Goal: Information Seeking & Learning: Learn about a topic

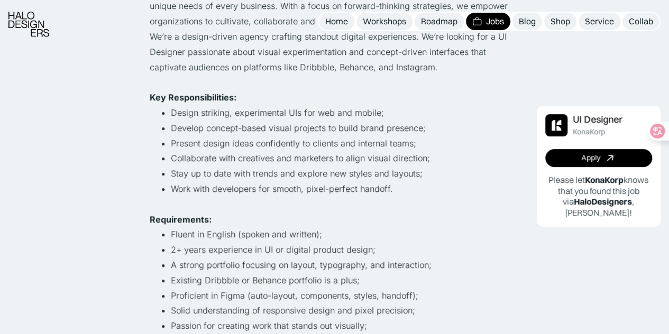
scroll to position [223, 0]
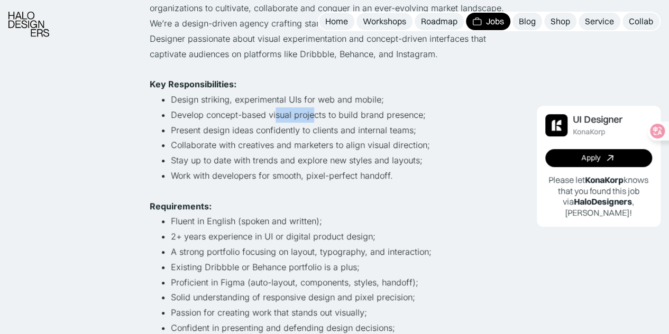
drag, startPoint x: 275, startPoint y: 113, endPoint x: 312, endPoint y: 109, distance: 37.2
click at [312, 109] on li "Develop concept-based visual projects to build brand presence;" at bounding box center [345, 114] width 349 height 15
click at [215, 130] on li "Present design ideas confidently to clients and internal teams;" at bounding box center [345, 130] width 349 height 15
drag, startPoint x: 215, startPoint y: 130, endPoint x: 240, endPoint y: 123, distance: 25.9
click at [240, 123] on li "Present design ideas confidently to clients and internal teams;" at bounding box center [345, 130] width 349 height 15
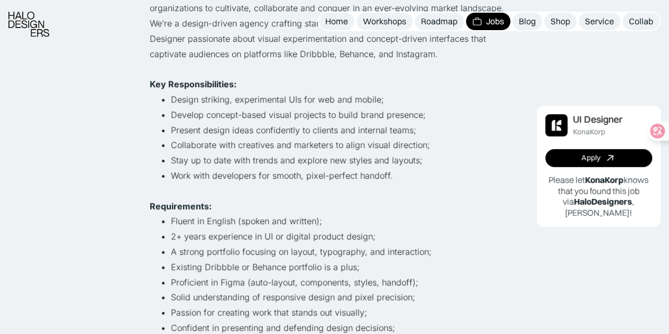
click at [213, 154] on li "Stay up to date with trends and explore new styles and layouts;" at bounding box center [345, 160] width 349 height 15
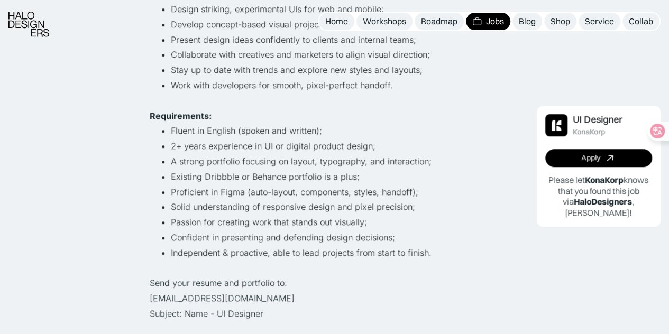
scroll to position [314, 0]
drag, startPoint x: 182, startPoint y: 162, endPoint x: 314, endPoint y: 160, distance: 132.3
click at [314, 160] on li "A strong portfolio focusing on layout, typography, and interaction;" at bounding box center [345, 160] width 349 height 15
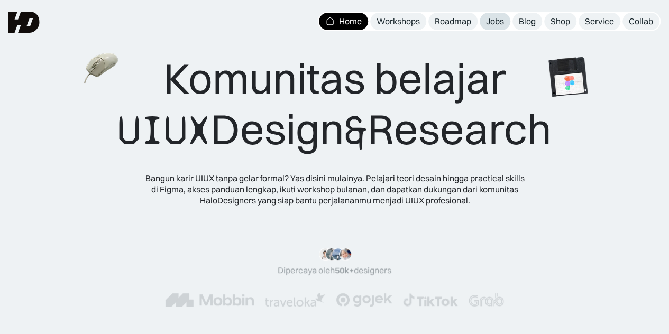
click at [487, 21] on div "Jobs" at bounding box center [495, 21] width 18 height 11
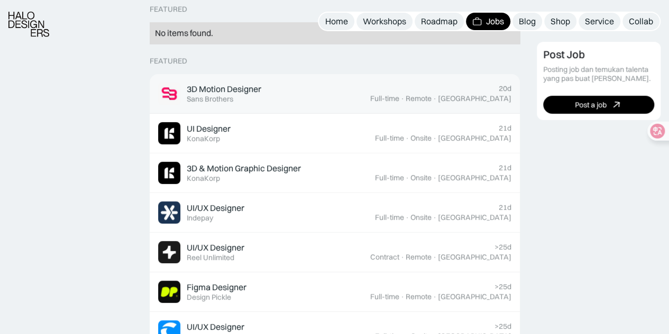
scroll to position [323, 0]
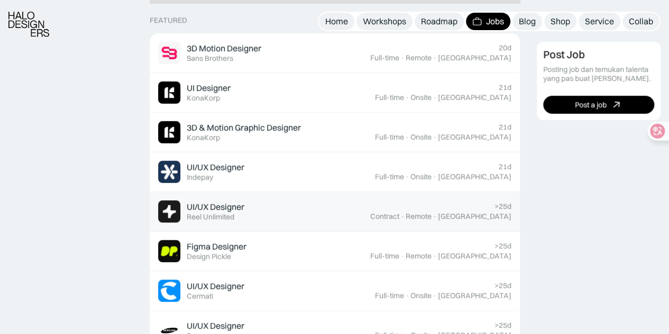
click at [224, 208] on div "UI/UX Designer" at bounding box center [216, 207] width 58 height 11
click at [174, 209] on img at bounding box center [169, 211] width 22 height 22
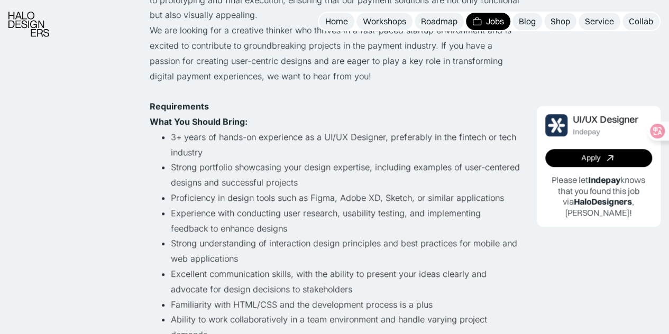
scroll to position [278, 0]
drag, startPoint x: 239, startPoint y: 218, endPoint x: 323, endPoint y: 215, distance: 84.2
click at [323, 215] on li "Experience with conducting user research, usability testing, and implementing f…" at bounding box center [345, 220] width 349 height 31
drag, startPoint x: 342, startPoint y: 214, endPoint x: 396, endPoint y: 214, distance: 54.0
click at [396, 214] on li "Experience with conducting user research, usability testing, and implementing f…" at bounding box center [345, 220] width 349 height 31
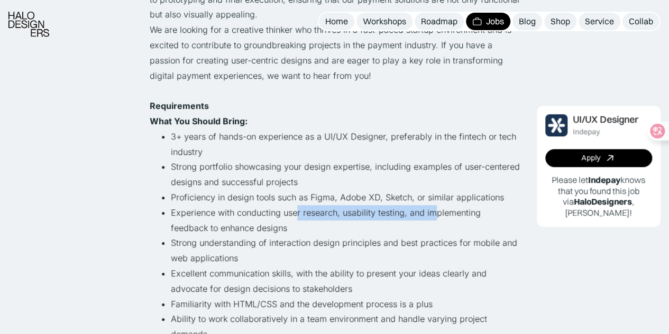
drag, startPoint x: 435, startPoint y: 218, endPoint x: 293, endPoint y: 217, distance: 142.3
click at [293, 217] on li "Experience with conducting user research, usability testing, and implementing f…" at bounding box center [345, 220] width 349 height 31
click at [239, 230] on li "Experience with conducting user research, usability testing, and implementing f…" at bounding box center [345, 220] width 349 height 31
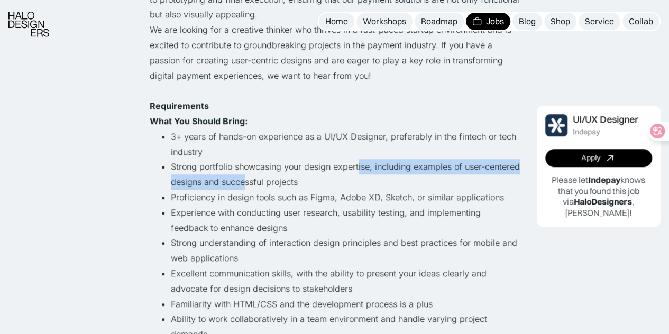
drag, startPoint x: 357, startPoint y: 168, endPoint x: 244, endPoint y: 188, distance: 114.5
click at [244, 188] on li "Strong portfolio showcasing your design expertise, including examples of user-c…" at bounding box center [345, 174] width 349 height 31
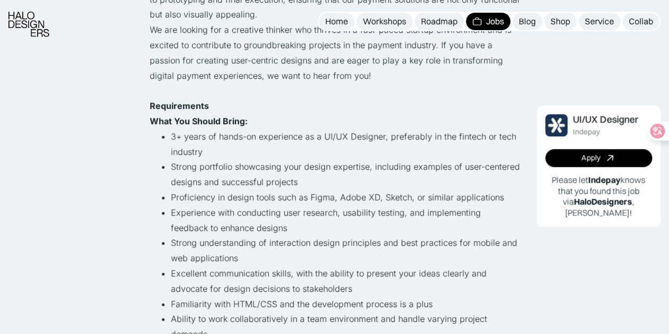
click at [259, 188] on li "Strong portfolio showcasing your design expertise, including examples of user-c…" at bounding box center [345, 174] width 349 height 31
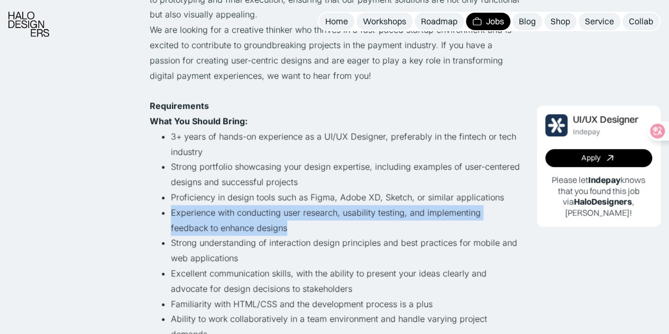
drag, startPoint x: 170, startPoint y: 212, endPoint x: 258, endPoint y: 228, distance: 89.2
click at [258, 228] on li "Experience with conducting user research, usability testing, and implementing f…" at bounding box center [345, 220] width 349 height 31
copy li "Experience with conducting user research, usability testing, and implementing f…"
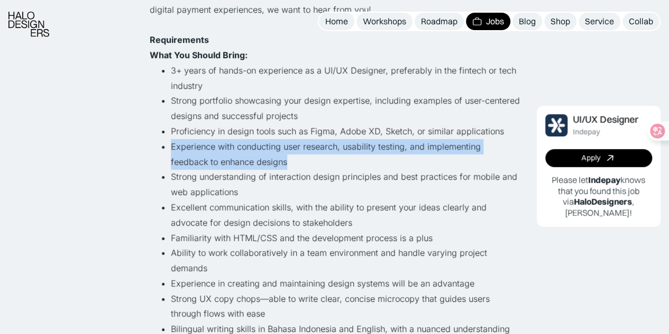
scroll to position [367, 0]
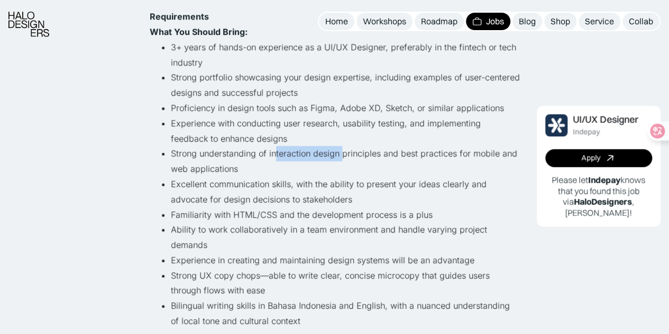
drag, startPoint x: 276, startPoint y: 159, endPoint x: 342, endPoint y: 150, distance: 66.3
click at [342, 150] on li "Strong understanding of interaction design principles and best practices for mo…" at bounding box center [345, 161] width 349 height 31
click at [375, 155] on li "Strong understanding of interaction design principles and best practices for mo…" at bounding box center [345, 161] width 349 height 31
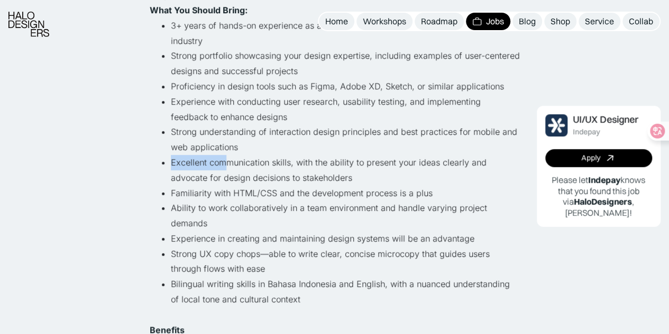
drag, startPoint x: 169, startPoint y: 163, endPoint x: 224, endPoint y: 158, distance: 55.3
click at [224, 158] on ul "3+ years of hands-on experience as a UI/UX Designer, preferably in the fintech …" at bounding box center [335, 170] width 370 height 305
drag, startPoint x: 233, startPoint y: 159, endPoint x: 309, endPoint y: 162, distance: 76.2
click at [309, 162] on li "Excellent communication skills, with the ability to present your ideas clearly …" at bounding box center [345, 170] width 349 height 31
drag, startPoint x: 357, startPoint y: 162, endPoint x: 402, endPoint y: 163, distance: 45.5
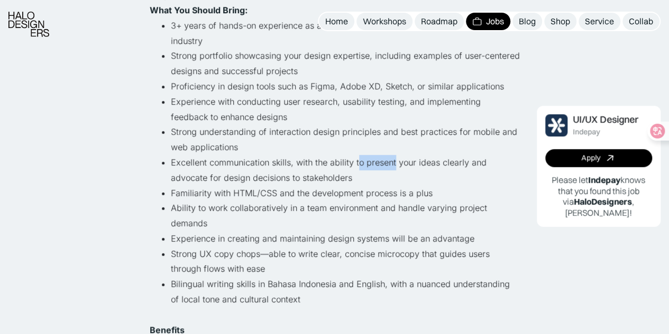
click at [402, 163] on li "Excellent communication skills, with the ability to present your ideas clearly …" at bounding box center [345, 170] width 349 height 31
drag, startPoint x: 209, startPoint y: 174, endPoint x: 298, endPoint y: 178, distance: 89.5
click at [298, 178] on li "Excellent communication skills, with the ability to present your ideas clearly …" at bounding box center [345, 170] width 349 height 31
click at [319, 177] on li "Excellent communication skills, with the ability to present your ideas clearly …" at bounding box center [345, 170] width 349 height 31
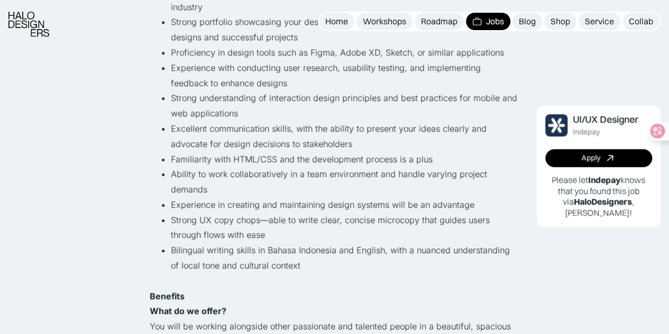
scroll to position [425, 0]
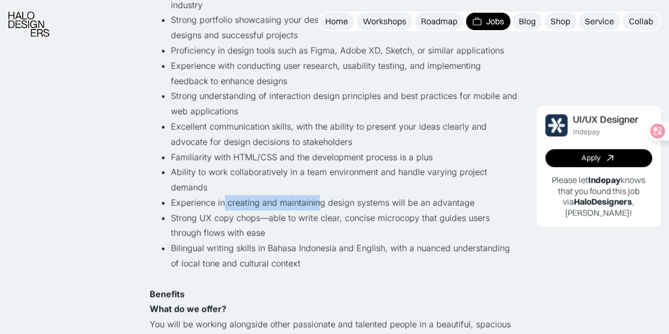
drag, startPoint x: 223, startPoint y: 203, endPoint x: 321, endPoint y: 200, distance: 97.9
click at [321, 200] on li "Experience in creating and maintaining design systems will be an advantage" at bounding box center [345, 202] width 349 height 15
drag, startPoint x: 339, startPoint y: 202, endPoint x: 398, endPoint y: 202, distance: 58.7
click at [398, 202] on li "Experience in creating and maintaining design systems will be an advantage" at bounding box center [345, 202] width 349 height 15
drag, startPoint x: 417, startPoint y: 205, endPoint x: 461, endPoint y: 205, distance: 44.4
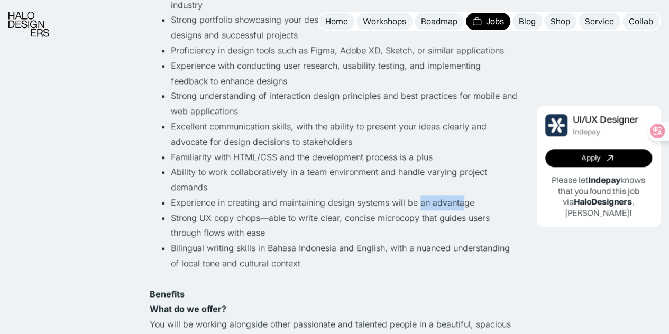
click at [461, 205] on li "Experience in creating and maintaining design systems will be an advantage" at bounding box center [345, 202] width 349 height 15
click at [384, 205] on li "Experience in creating and maintaining design systems will be an advantage" at bounding box center [345, 202] width 349 height 15
drag, startPoint x: 172, startPoint y: 214, endPoint x: 223, endPoint y: 217, distance: 50.9
click at [223, 217] on li "Strong UX copy chops—able to write clear, concise microcopy that guides users t…" at bounding box center [345, 226] width 349 height 31
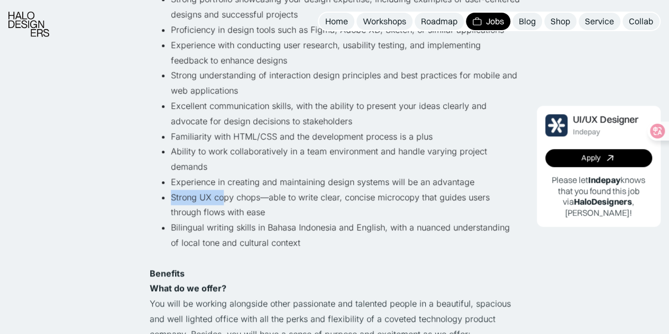
scroll to position [446, 0]
click at [303, 196] on li "Strong UX copy chops—able to write clear, concise microcopy that guides users t…" at bounding box center [345, 204] width 349 height 31
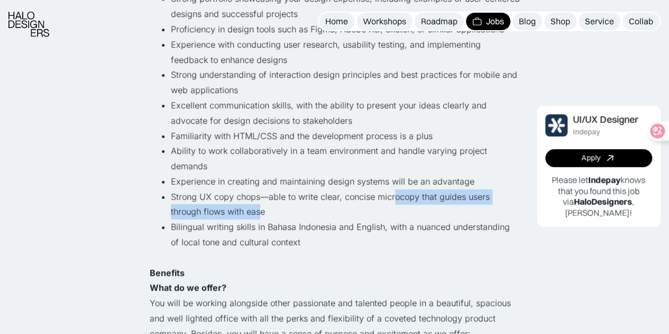
drag, startPoint x: 393, startPoint y: 199, endPoint x: 226, endPoint y: 211, distance: 167.5
click at [226, 211] on li "Strong UX copy chops—able to write clear, concise microcopy that guides users t…" at bounding box center [345, 204] width 349 height 31
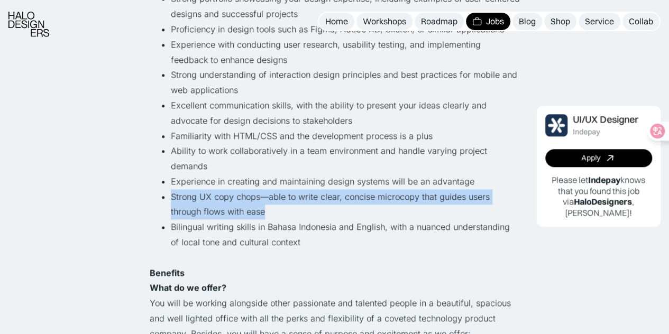
drag, startPoint x: 235, startPoint y: 211, endPoint x: 160, endPoint y: 198, distance: 76.2
click at [160, 198] on ul "3+ years of hands-on experience as a UI/UX Designer, preferably in the fintech …" at bounding box center [335, 113] width 370 height 305
copy li "Strong UX copy chops—able to write clear, concise microcopy that guides users t…"
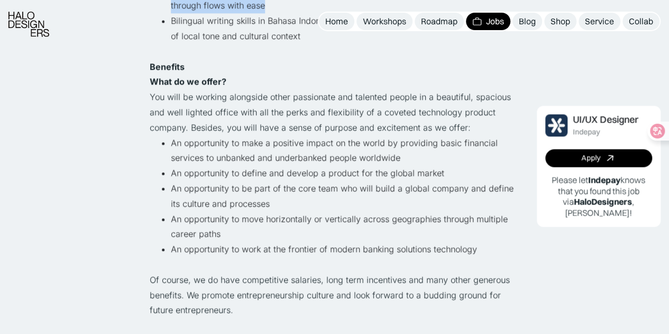
scroll to position [695, 0]
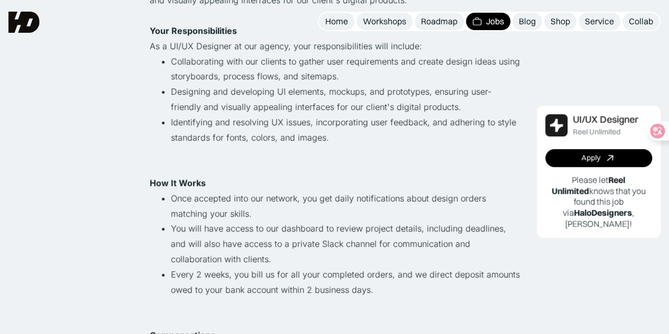
scroll to position [288, 0]
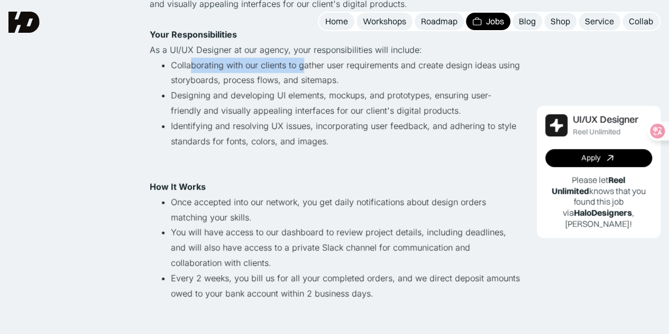
drag, startPoint x: 189, startPoint y: 68, endPoint x: 303, endPoint y: 67, distance: 113.7
click at [303, 67] on li "Collaborating with our clients to gather user requirements and create design id…" at bounding box center [345, 73] width 349 height 31
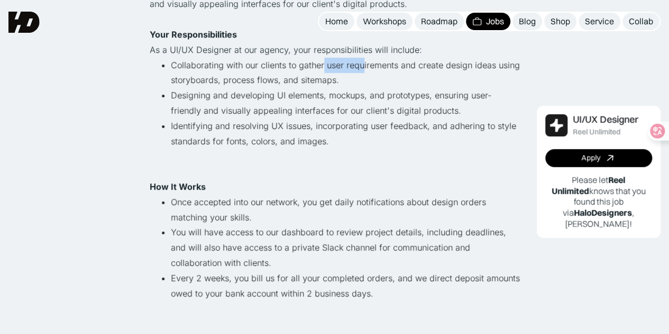
drag, startPoint x: 323, startPoint y: 67, endPoint x: 360, endPoint y: 67, distance: 37.0
click at [360, 67] on li "Collaborating with our clients to gather user requirements and create design id…" at bounding box center [345, 73] width 349 height 31
click at [367, 67] on li "Collaborating with our clients to gather user requirements and create design id…" at bounding box center [345, 73] width 349 height 31
drag, startPoint x: 294, startPoint y: 62, endPoint x: 344, endPoint y: 63, distance: 50.3
click at [344, 63] on li "Collaborating with our clients to gather user requirements and create design id…" at bounding box center [345, 73] width 349 height 31
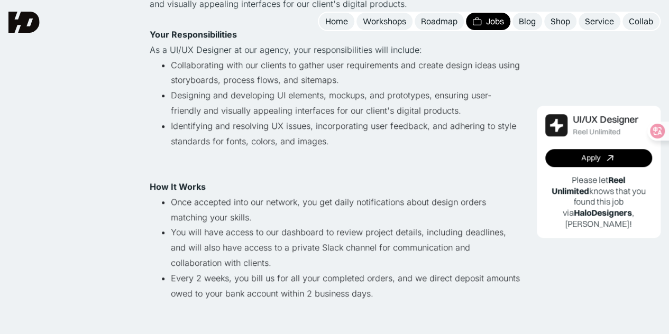
click at [376, 66] on li "Collaborating with our clients to gather user requirements and create design id…" at bounding box center [345, 73] width 349 height 31
drag, startPoint x: 325, startPoint y: 63, endPoint x: 380, endPoint y: 64, distance: 55.0
click at [380, 64] on li "Collaborating with our clients to gather user requirements and create design id…" at bounding box center [345, 73] width 349 height 31
drag, startPoint x: 414, startPoint y: 65, endPoint x: 463, endPoint y: 65, distance: 48.7
click at [463, 65] on li "Collaborating with our clients to gather user requirements and create design id…" at bounding box center [345, 73] width 349 height 31
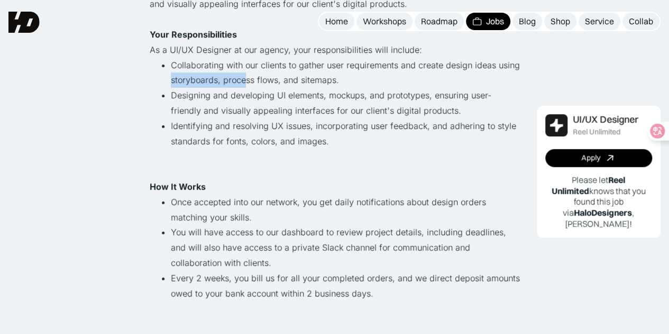
drag, startPoint x: 168, startPoint y: 75, endPoint x: 245, endPoint y: 74, distance: 77.2
click at [245, 74] on ul "Collaborating with our clients to gather user requirements and create design id…" at bounding box center [335, 111] width 370 height 107
click at [254, 74] on li "Collaborating with our clients to gather user requirements and create design id…" at bounding box center [345, 73] width 349 height 31
drag, startPoint x: 227, startPoint y: 77, endPoint x: 275, endPoint y: 80, distance: 48.2
click at [275, 80] on li "Collaborating with our clients to gather user requirements and create design id…" at bounding box center [345, 73] width 349 height 31
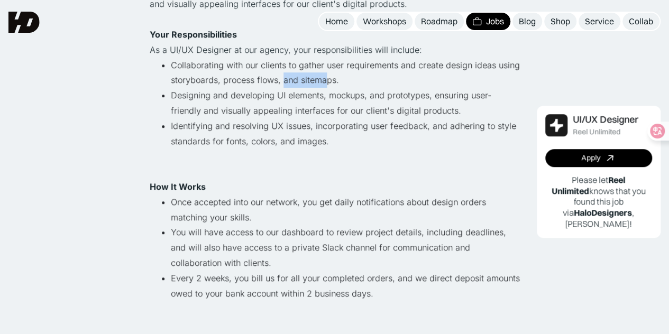
drag, startPoint x: 280, startPoint y: 80, endPoint x: 324, endPoint y: 84, distance: 44.1
click at [324, 84] on li "Collaborating with our clients to gather user requirements and create design id…" at bounding box center [345, 73] width 349 height 31
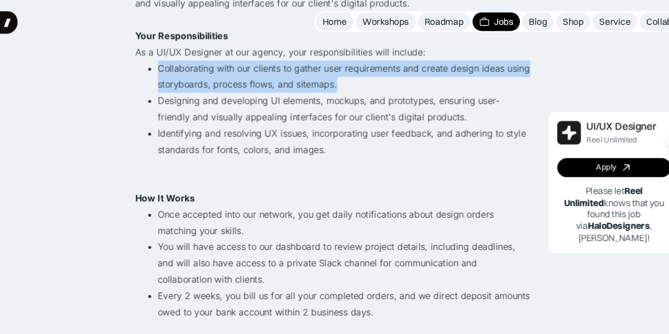
drag, startPoint x: 170, startPoint y: 61, endPoint x: 342, endPoint y: 77, distance: 172.6
click at [342, 77] on li "Collaborating with our clients to gather user requirements and create design id…" at bounding box center [345, 73] width 349 height 31
copy li "Collaborating with our clients to gather user requirements and create design id…"
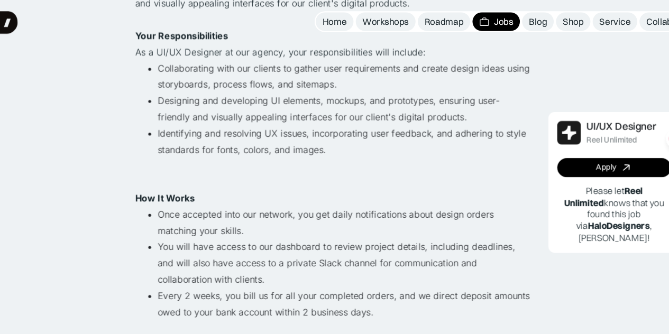
click at [363, 90] on li "Designing and developing UI elements, mockups, and prototypes, ensuring user-fr…" at bounding box center [345, 103] width 349 height 31
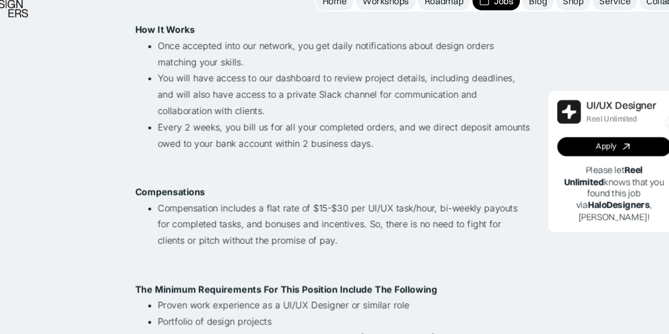
scroll to position [429, 0]
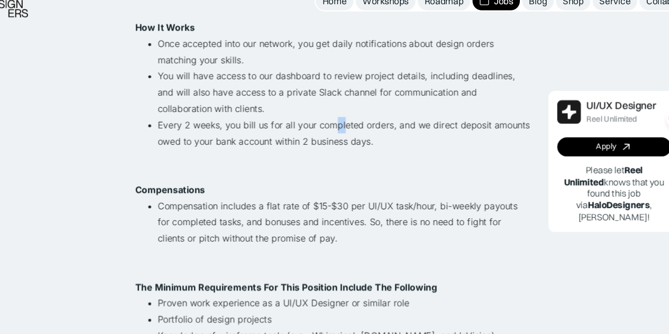
drag, startPoint x: 360, startPoint y: 133, endPoint x: 334, endPoint y: 137, distance: 26.3
click at [334, 137] on li "Every 2 weeks, you bill us for all your completed orders, and we direct deposit…" at bounding box center [345, 152] width 349 height 45
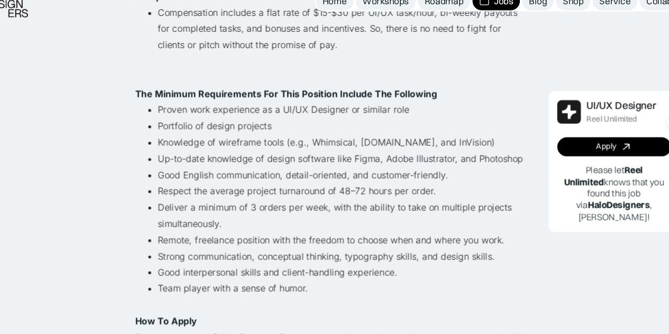
scroll to position [612, 0]
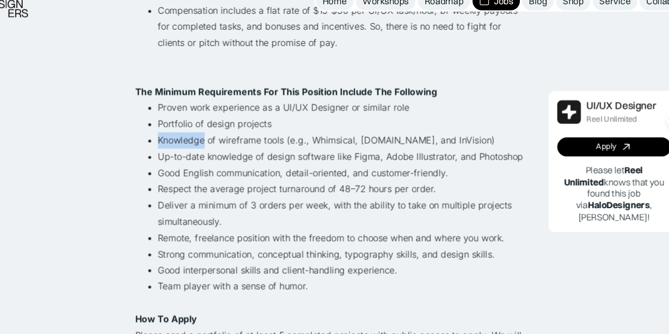
drag, startPoint x: 170, startPoint y: 154, endPoint x: 214, endPoint y: 154, distance: 44.4
click at [214, 154] on ul "Proven work experience as a UI/UX Designer or similar role Portfolio of design …" at bounding box center [335, 213] width 370 height 198
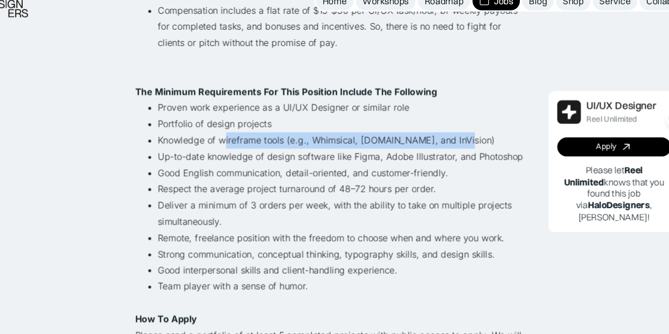
drag, startPoint x: 235, startPoint y: 151, endPoint x: 451, endPoint y: 153, distance: 215.8
click at [451, 153] on li "Knowledge of wireframe tools (e.g., Whimsical, Wireframe.cc, and InVision)" at bounding box center [345, 151] width 349 height 15
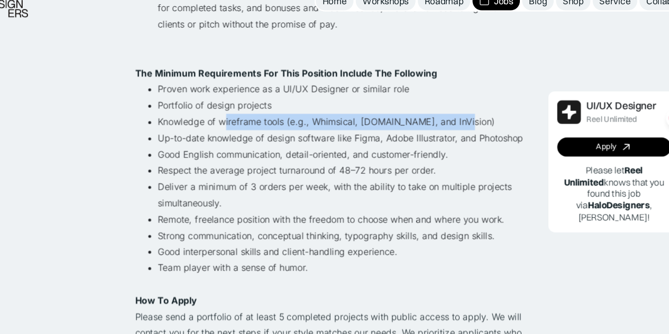
scroll to position [652, 0]
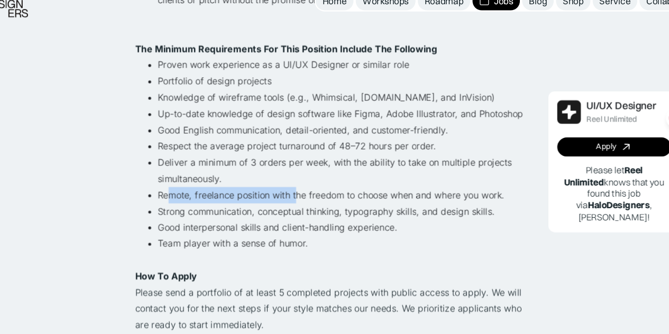
drag, startPoint x: 182, startPoint y: 202, endPoint x: 300, endPoint y: 205, distance: 118.5
click at [300, 205] on li "Remote, freelance position with the freedom to choose when and where you work." at bounding box center [345, 203] width 349 height 15
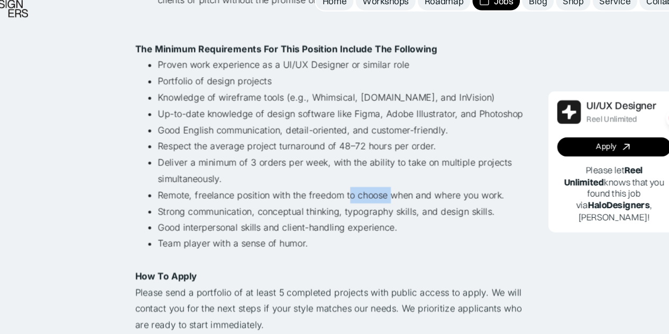
drag, startPoint x: 351, startPoint y: 207, endPoint x: 415, endPoint y: 208, distance: 63.5
click at [415, 208] on li "Remote, freelance position with the freedom to choose when and where you work." at bounding box center [345, 203] width 349 height 15
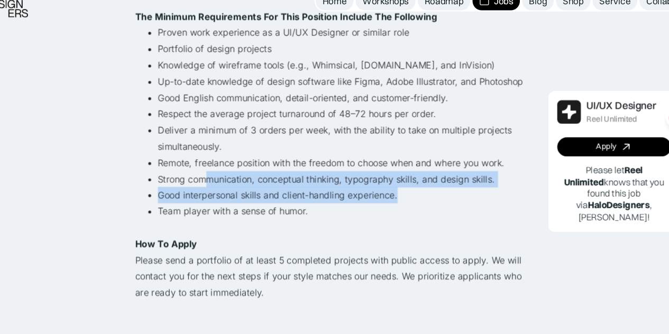
drag, startPoint x: 215, startPoint y: 186, endPoint x: 411, endPoint y: 200, distance: 196.8
click at [411, 200] on ul "Proven work experience as a UI/UX Designer or similar role Portfolio of design …" at bounding box center [335, 142] width 370 height 198
click at [413, 188] on li "Strong communication, conceptual thinking, typography skills, and design skills." at bounding box center [345, 188] width 349 height 15
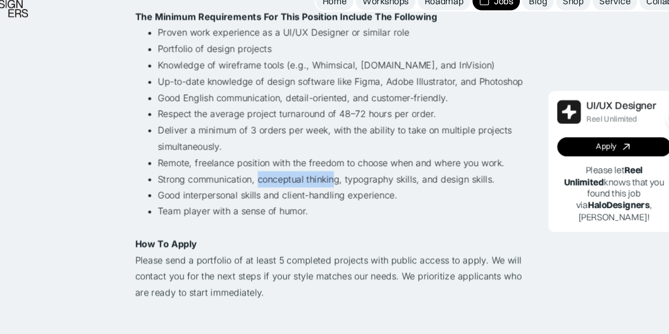
drag, startPoint x: 265, startPoint y: 189, endPoint x: 336, endPoint y: 183, distance: 71.1
click at [336, 183] on li "Strong communication, conceptual thinking, typography skills, and design skills." at bounding box center [345, 188] width 349 height 15
drag, startPoint x: 347, startPoint y: 188, endPoint x: 425, endPoint y: 189, distance: 78.3
click at [425, 189] on li "Strong communication, conceptual thinking, typography skills, and design skills." at bounding box center [345, 188] width 349 height 15
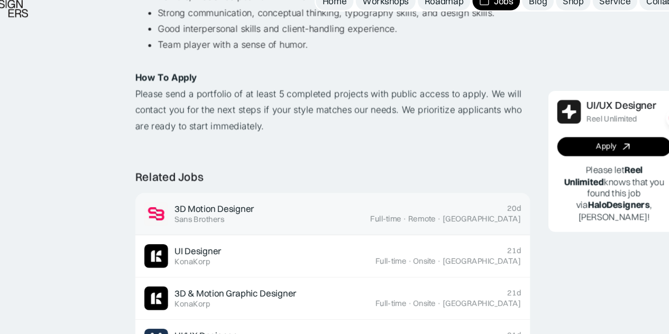
scroll to position [948, 0]
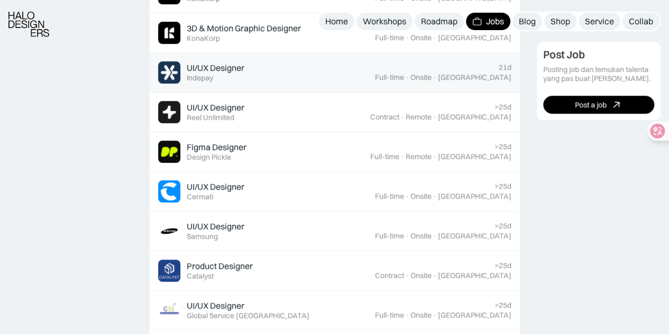
scroll to position [423, 0]
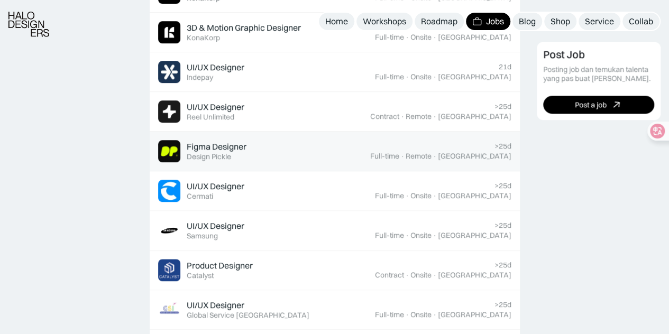
click at [236, 141] on div "Figma Designer" at bounding box center [217, 146] width 60 height 11
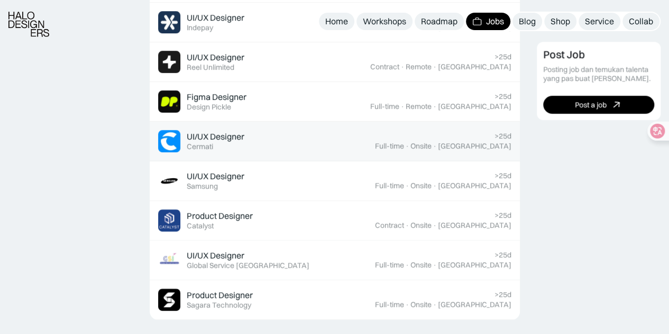
click at [212, 136] on div "UI/UX Designer" at bounding box center [216, 136] width 58 height 11
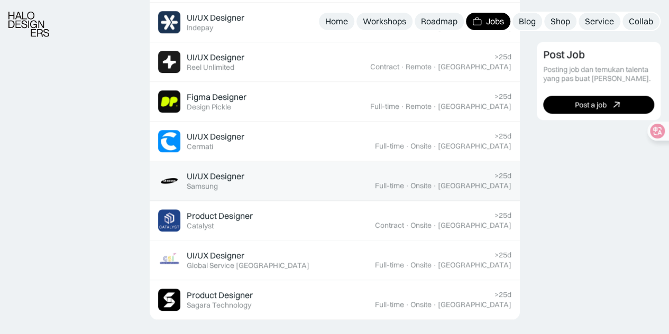
drag, startPoint x: 212, startPoint y: 136, endPoint x: 209, endPoint y: 174, distance: 38.1
click at [209, 174] on div "UI/UX Designer" at bounding box center [216, 176] width 58 height 11
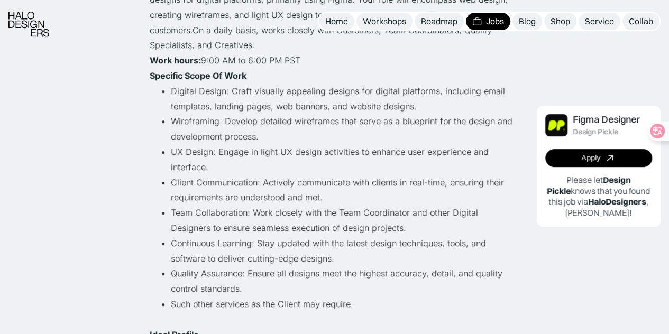
scroll to position [185, 0]
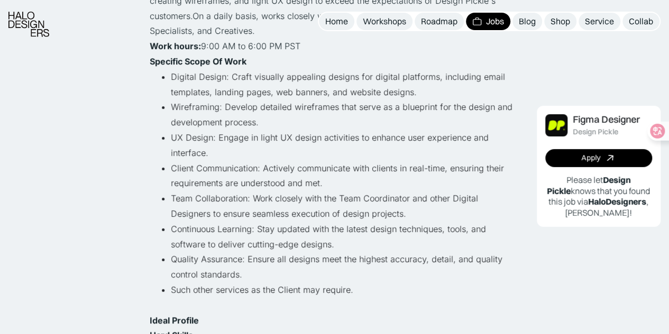
click at [171, 196] on li "Team Collaboration: Work closely with the Team Coordinator and other Digital De…" at bounding box center [345, 206] width 349 height 31
drag, startPoint x: 171, startPoint y: 196, endPoint x: 215, endPoint y: 202, distance: 43.8
click at [215, 202] on li "Team Collaboration: Work closely with the Team Coordinator and other Digital De…" at bounding box center [345, 206] width 349 height 31
drag, startPoint x: 251, startPoint y: 202, endPoint x: 275, endPoint y: 202, distance: 23.8
click at [275, 202] on li "Team Collaboration: Work closely with the Team Coordinator and other Digital De…" at bounding box center [345, 206] width 349 height 31
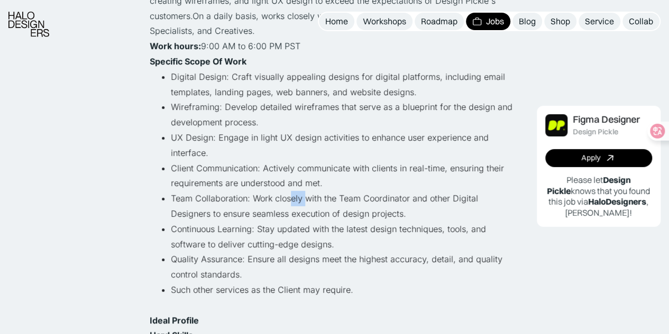
drag, startPoint x: 289, startPoint y: 201, endPoint x: 305, endPoint y: 203, distance: 15.9
click at [305, 203] on li "Team Collaboration: Work closely with the Team Coordinator and other Digital De…" at bounding box center [345, 206] width 349 height 31
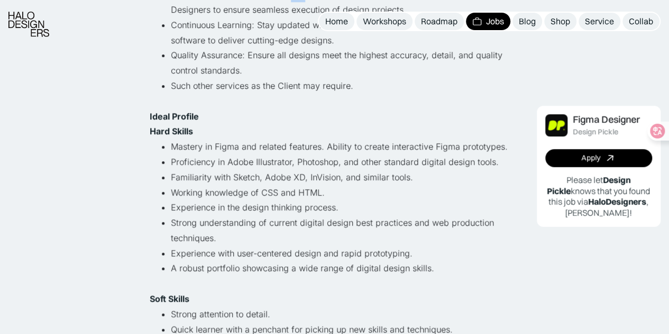
scroll to position [390, 0]
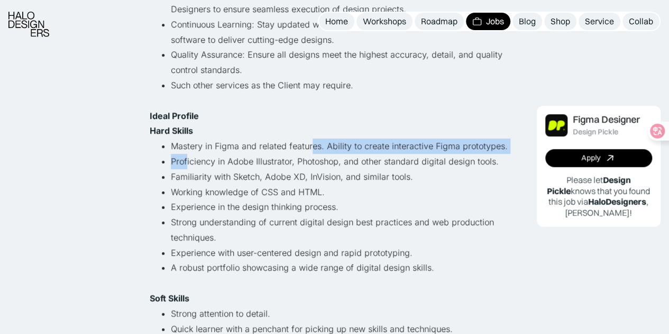
drag, startPoint x: 187, startPoint y: 154, endPoint x: 309, endPoint y: 153, distance: 122.7
click at [309, 153] on ul "Mastery in Figma and related features. Ability to create interactive Figma prot…" at bounding box center [335, 215] width 370 height 152
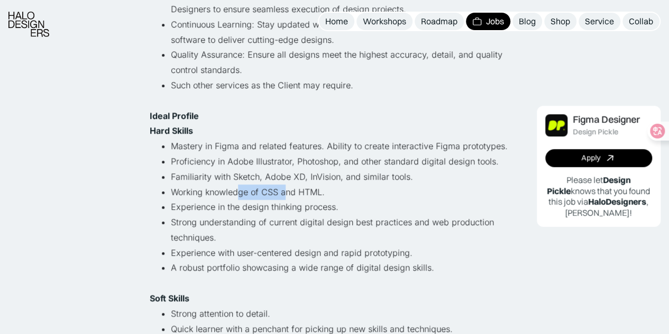
drag, startPoint x: 236, startPoint y: 186, endPoint x: 287, endPoint y: 191, distance: 51.6
click at [287, 191] on li "Working knowledge of CSS and HTML." at bounding box center [345, 192] width 349 height 15
click at [310, 194] on li "Working knowledge of CSS and HTML." at bounding box center [345, 192] width 349 height 15
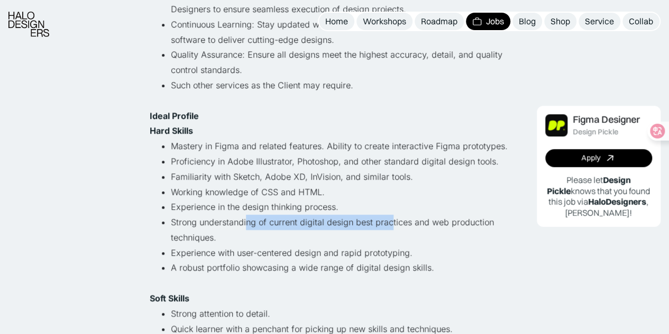
drag, startPoint x: 245, startPoint y: 222, endPoint x: 388, endPoint y: 222, distance: 142.8
click at [388, 222] on li "Strong understanding of current digital design best practices and web productio…" at bounding box center [345, 230] width 349 height 31
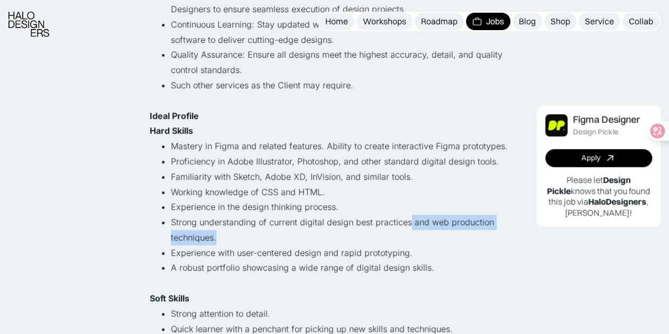
drag, startPoint x: 407, startPoint y: 221, endPoint x: 226, endPoint y: 236, distance: 181.6
click at [226, 236] on li "Strong understanding of current digital design best practices and web productio…" at bounding box center [345, 230] width 349 height 31
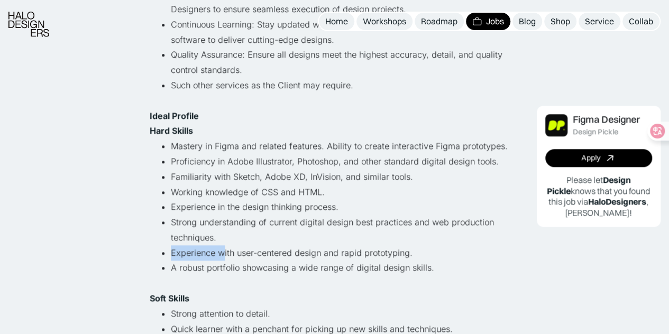
drag, startPoint x: 168, startPoint y: 255, endPoint x: 224, endPoint y: 254, distance: 56.1
click at [224, 254] on ul "Mastery in Figma and related features. Ability to create interactive Figma prot…" at bounding box center [335, 215] width 370 height 152
drag, startPoint x: 238, startPoint y: 254, endPoint x: 306, endPoint y: 256, distance: 68.3
click at [306, 256] on li "Experience with user-centered design and rapid prototyping." at bounding box center [345, 252] width 349 height 15
drag, startPoint x: 338, startPoint y: 256, endPoint x: 394, endPoint y: 255, distance: 55.5
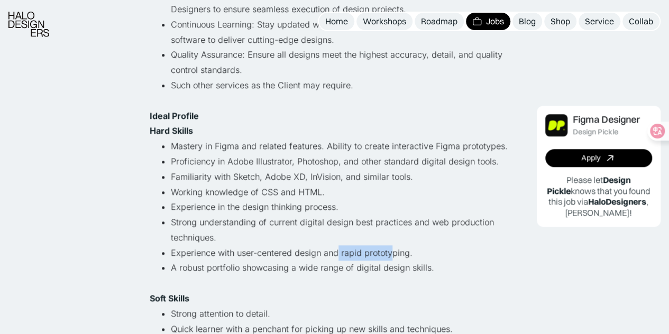
click at [394, 255] on li "Experience with user-centered design and rapid prototyping." at bounding box center [345, 252] width 349 height 15
drag, startPoint x: 177, startPoint y: 266, endPoint x: 239, endPoint y: 267, distance: 61.9
click at [239, 267] on li "A robust portfolio showcasing a wide range of digital design skills." at bounding box center [345, 275] width 349 height 31
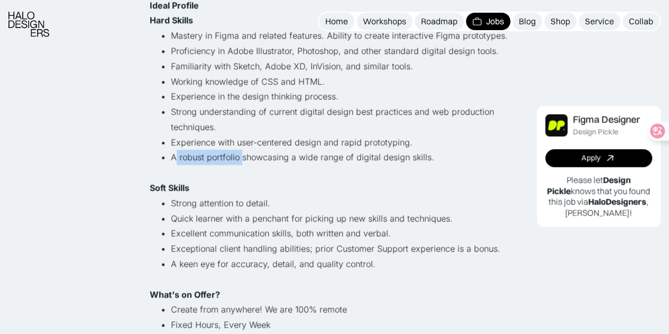
scroll to position [501, 0]
click at [269, 222] on li "Quick learner with a penchant for picking up new skills and techniques." at bounding box center [345, 218] width 349 height 15
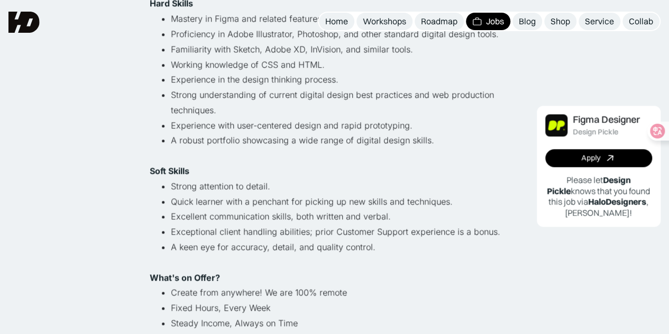
scroll to position [517, 0]
drag, startPoint x: 168, startPoint y: 187, endPoint x: 255, endPoint y: 190, distance: 87.4
click at [255, 190] on ul "Strong attention to detail. Quick learner with a penchant for picking up new sk…" at bounding box center [335, 225] width 370 height 92
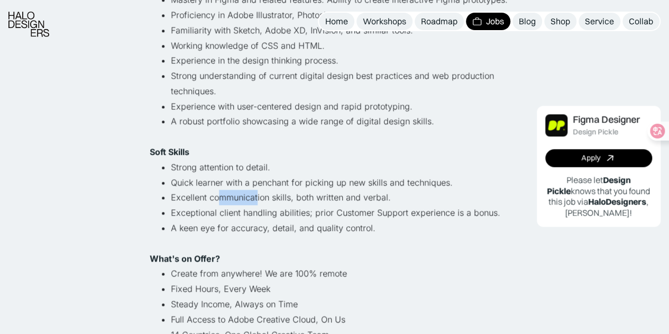
drag, startPoint x: 220, startPoint y: 193, endPoint x: 272, endPoint y: 202, distance: 53.2
click at [272, 202] on li "Excellent communication skills, both written and verbal." at bounding box center [345, 197] width 349 height 15
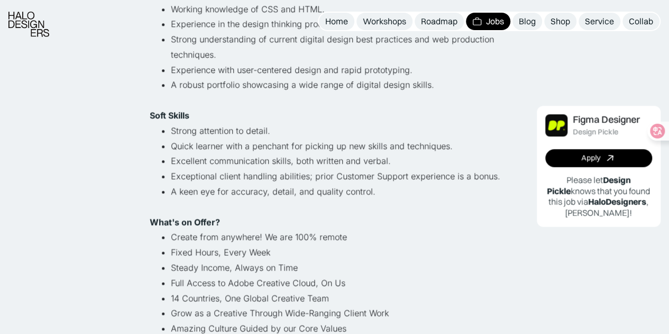
drag, startPoint x: 226, startPoint y: 206, endPoint x: 293, endPoint y: 208, distance: 66.7
click at [293, 208] on li "A keen eye for accuracy, detail, and quality control." at bounding box center [345, 199] width 349 height 31
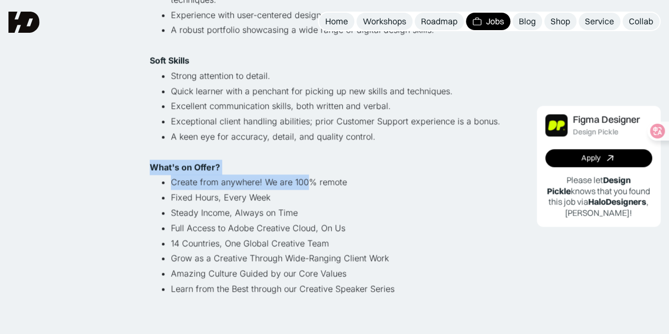
drag, startPoint x: 225, startPoint y: 172, endPoint x: 307, endPoint y: 176, distance: 82.1
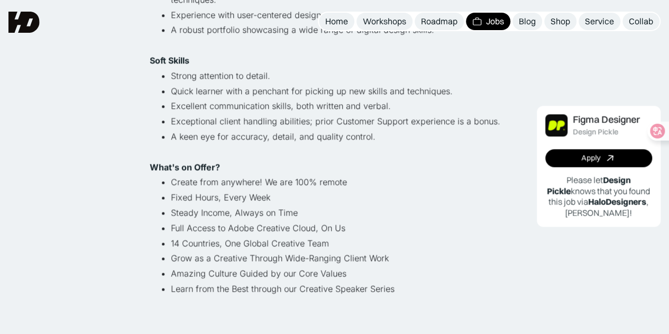
click at [239, 211] on li "Steady Income, Always on Time" at bounding box center [345, 212] width 349 height 15
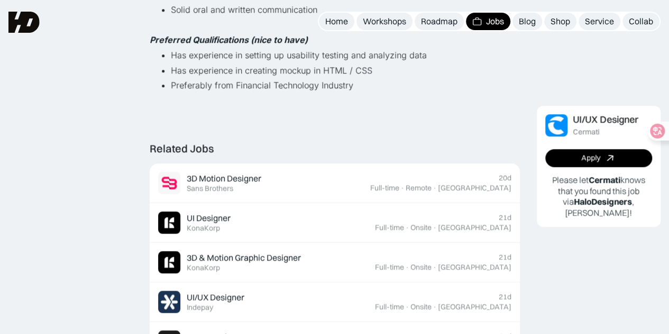
scroll to position [568, 0]
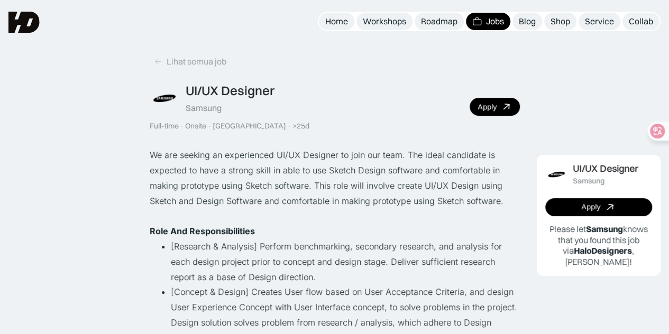
scroll to position [63, 0]
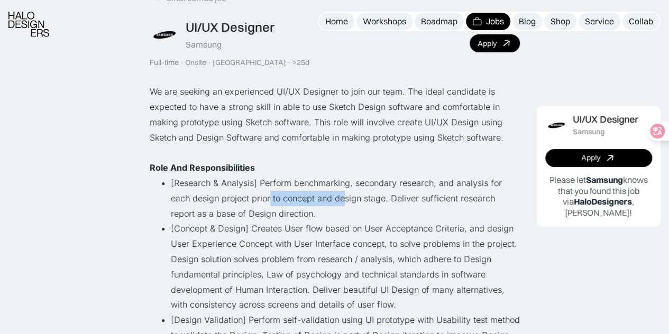
drag, startPoint x: 263, startPoint y: 191, endPoint x: 339, endPoint y: 196, distance: 75.3
click at [339, 196] on li "[Research & Analysis] Perform benchmarking, secondary research, and analysis fo…" at bounding box center [345, 198] width 349 height 45
click at [367, 200] on li "[Research & Analysis] Perform benchmarking, secondary research, and analysis fo…" at bounding box center [345, 198] width 349 height 45
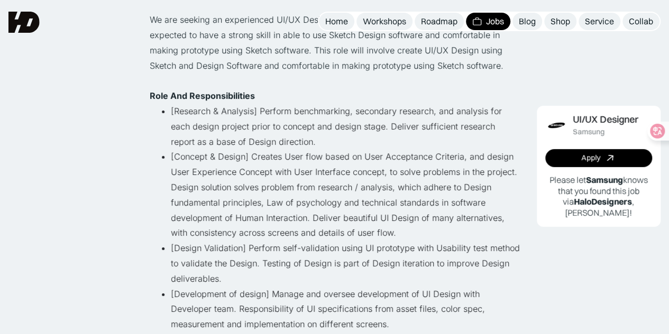
scroll to position [133, 0]
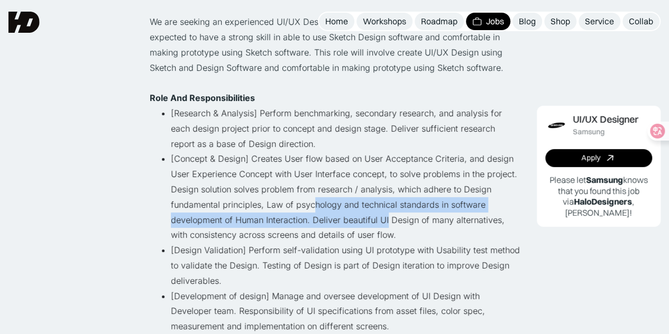
drag, startPoint x: 308, startPoint y: 204, endPoint x: 384, endPoint y: 217, distance: 77.4
click at [384, 217] on li "[Concept & Design] Creates User flow based on User Acceptance Criteria, and des…" at bounding box center [345, 197] width 349 height 92
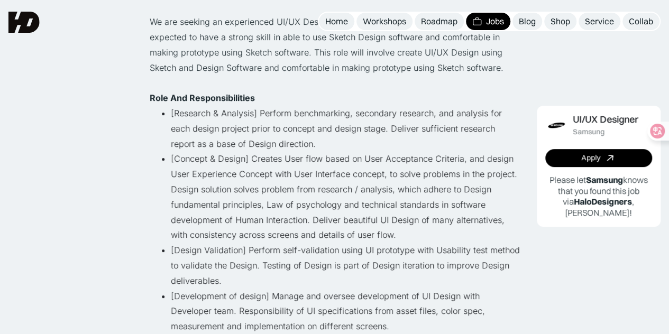
click at [290, 211] on li "[Concept & Design] Creates User flow based on User Acceptance Criteria, and des…" at bounding box center [345, 197] width 349 height 92
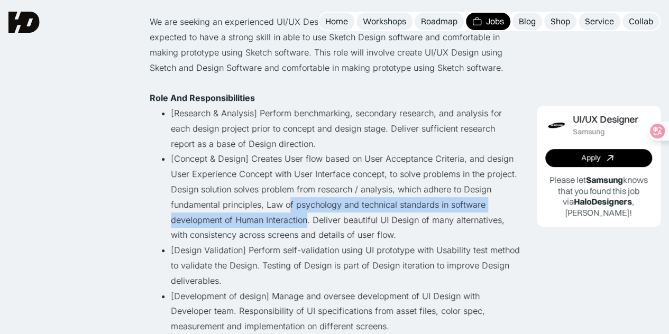
drag, startPoint x: 299, startPoint y: 216, endPoint x: 284, endPoint y: 202, distance: 21.7
click at [284, 202] on li "[Concept & Design] Creates User flow based on User Acceptance Criteria, and des…" at bounding box center [345, 197] width 349 height 92
click at [324, 212] on li "[Concept & Design] Creates User flow based on User Acceptance Criteria, and des…" at bounding box center [345, 197] width 349 height 92
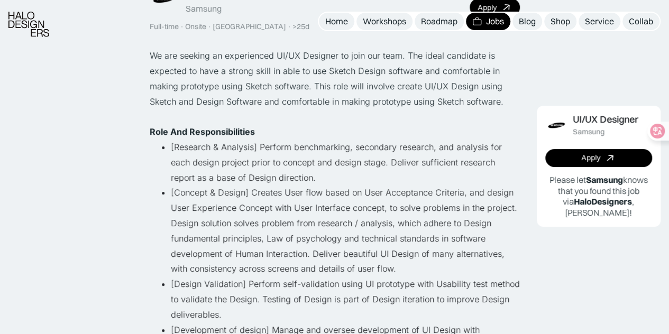
scroll to position [147, 0]
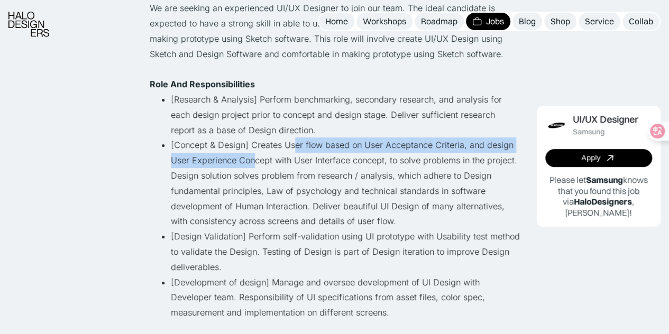
drag, startPoint x: 250, startPoint y: 155, endPoint x: 292, endPoint y: 146, distance: 43.3
click at [292, 146] on li "[Concept & Design] Creates User flow based on User Acceptance Criteria, and des…" at bounding box center [345, 184] width 349 height 92
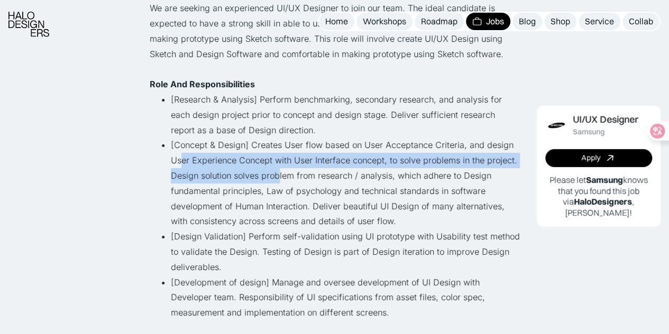
drag, startPoint x: 175, startPoint y: 160, endPoint x: 281, endPoint y: 171, distance: 106.8
click at [281, 171] on li "[Concept & Design] Creates User flow based on User Acceptance Criteria, and des…" at bounding box center [345, 184] width 349 height 92
click at [317, 167] on li "[Concept & Design] Creates User flow based on User Acceptance Criteria, and des…" at bounding box center [345, 184] width 349 height 92
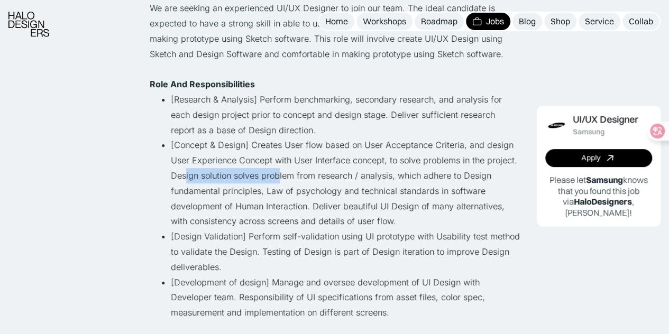
drag, startPoint x: 179, startPoint y: 174, endPoint x: 277, endPoint y: 174, distance: 97.9
click at [277, 174] on li "[Concept & Design] Creates User flow based on User Acceptance Criteria, and des…" at bounding box center [345, 184] width 349 height 92
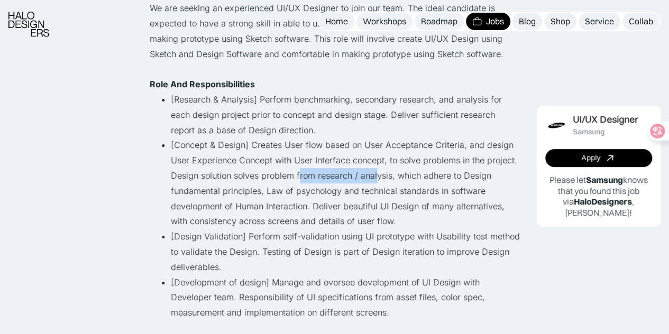
drag, startPoint x: 296, startPoint y: 174, endPoint x: 372, endPoint y: 175, distance: 76.2
click at [372, 175] on li "[Concept & Design] Creates User flow based on User Acceptance Criteria, and des…" at bounding box center [345, 184] width 349 height 92
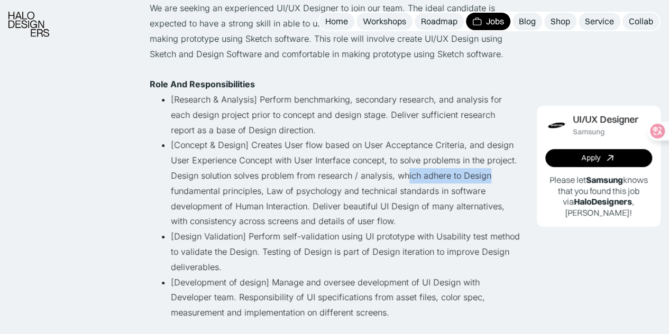
drag, startPoint x: 403, startPoint y: 172, endPoint x: 485, endPoint y: 177, distance: 81.6
click at [485, 177] on li "[Concept & Design] Creates User flow based on User Acceptance Criteria, and des…" at bounding box center [345, 184] width 349 height 92
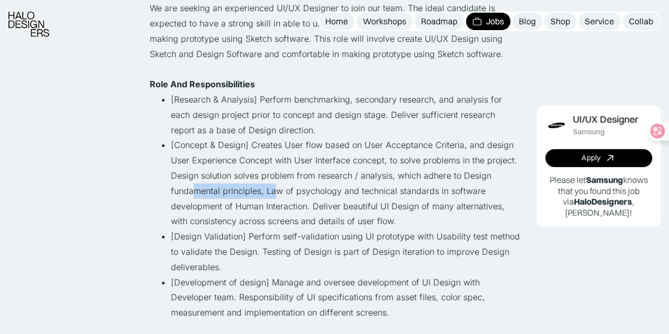
drag, startPoint x: 190, startPoint y: 192, endPoint x: 280, endPoint y: 187, distance: 89.5
click at [280, 187] on li "[Concept & Design] Creates User flow based on User Acceptance Criteria, and des…" at bounding box center [345, 184] width 349 height 92
drag, startPoint x: 293, startPoint y: 187, endPoint x: 342, endPoint y: 189, distance: 48.7
click at [342, 189] on li "[Concept & Design] Creates User flow based on User Acceptance Criteria, and des…" at bounding box center [345, 184] width 349 height 92
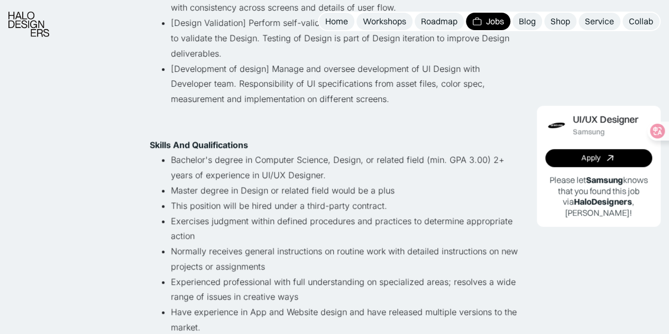
scroll to position [433, 0]
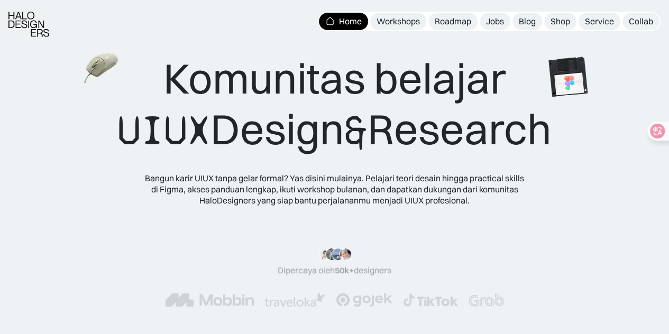
scroll to position [215, 0]
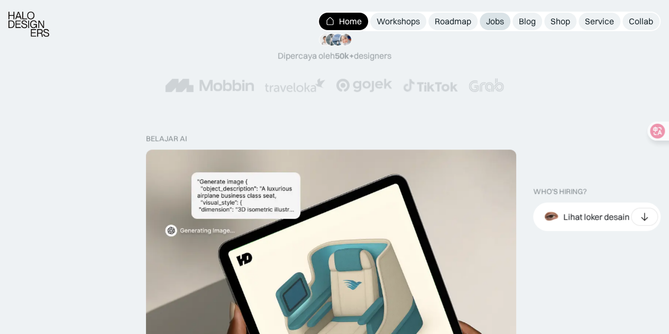
click at [490, 23] on div "Jobs" at bounding box center [495, 21] width 18 height 11
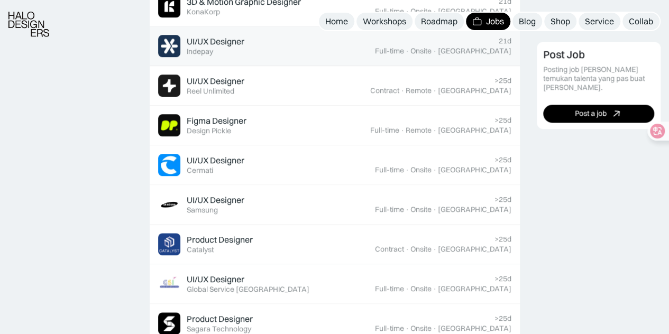
scroll to position [504, 0]
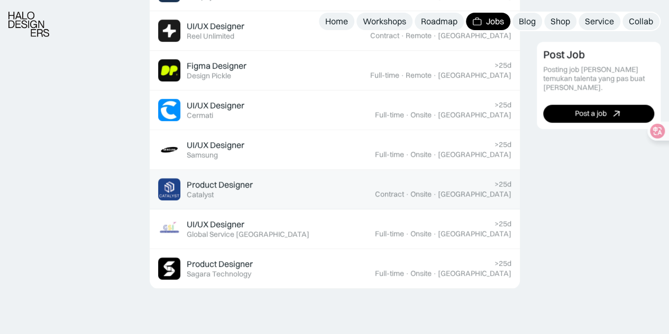
click at [217, 184] on div "Product Designer" at bounding box center [220, 184] width 66 height 11
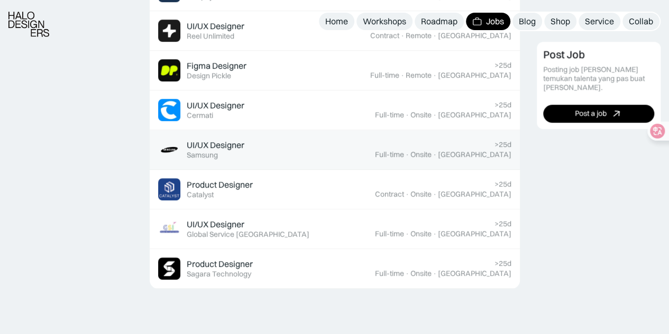
click at [195, 144] on div "UI/UX Designer" at bounding box center [216, 145] width 58 height 11
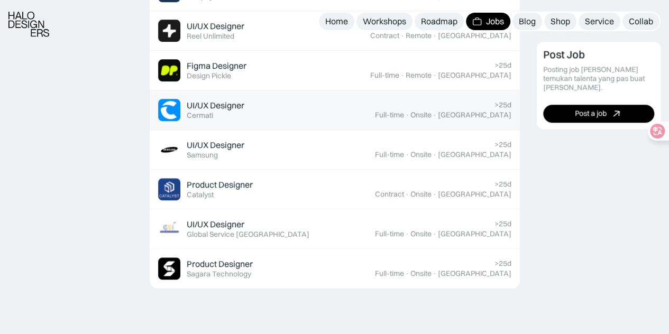
scroll to position [525, 0]
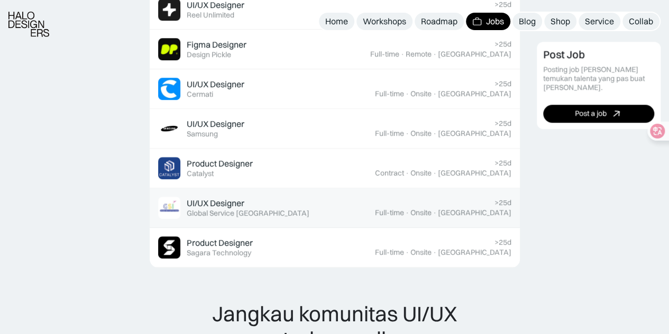
click at [232, 203] on div "UI/UX Designer" at bounding box center [216, 203] width 58 height 11
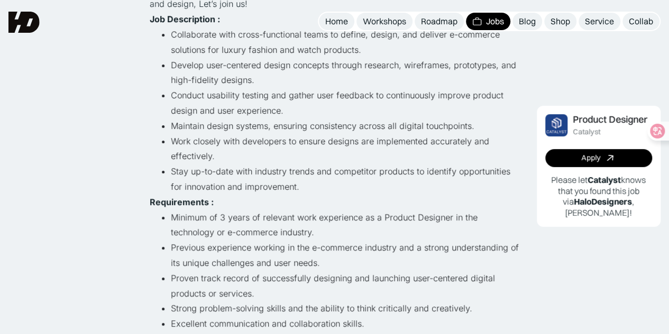
scroll to position [212, 0]
drag, startPoint x: 175, startPoint y: 101, endPoint x: 264, endPoint y: 98, distance: 89.4
click at [264, 98] on li "Conduct usability testing and gather user feedback to continuously improve prod…" at bounding box center [345, 103] width 349 height 31
drag, startPoint x: 309, startPoint y: 97, endPoint x: 370, endPoint y: 96, distance: 60.8
click at [370, 96] on li "Conduct usability testing and gather user feedback to continuously improve prod…" at bounding box center [345, 103] width 349 height 31
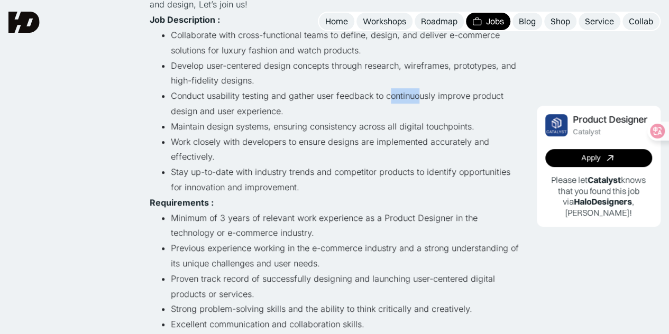
drag, startPoint x: 386, startPoint y: 96, endPoint x: 418, endPoint y: 96, distance: 31.7
click at [418, 96] on li "Conduct usability testing and gather user feedback to continuously improve prod…" at bounding box center [345, 103] width 349 height 31
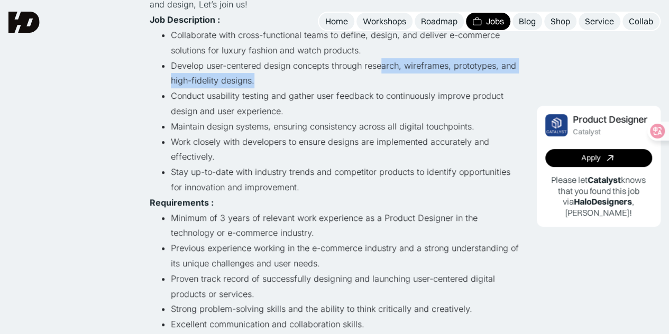
drag, startPoint x: 377, startPoint y: 83, endPoint x: 379, endPoint y: 70, distance: 12.9
click at [379, 70] on li "Develop user-centered design concepts through research, wireframes, prototypes,…" at bounding box center [345, 73] width 349 height 31
drag, startPoint x: 378, startPoint y: 61, endPoint x: 221, endPoint y: 76, distance: 157.8
click at [221, 76] on li "Develop user-centered design concepts through research, wireframes, prototypes,…" at bounding box center [345, 73] width 349 height 31
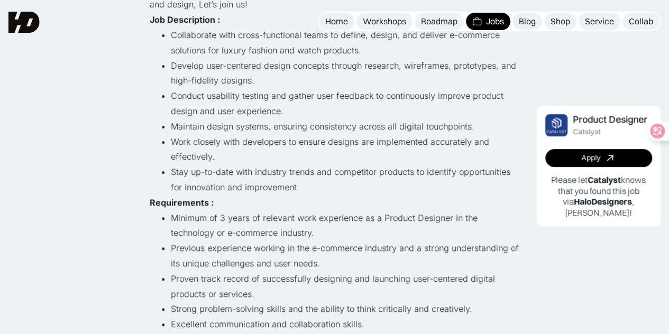
click at [232, 78] on li "Develop user-centered design concepts through research, wireframes, prototypes,…" at bounding box center [345, 73] width 349 height 31
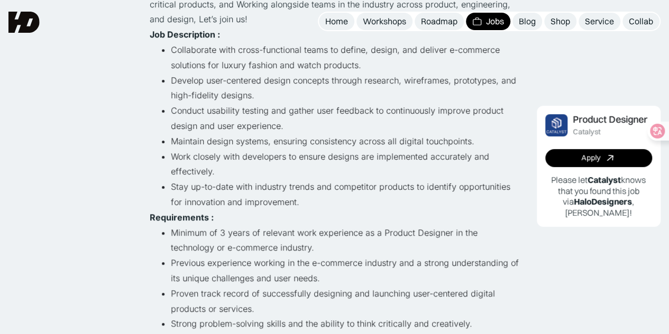
scroll to position [196, 0]
drag, startPoint x: 170, startPoint y: 109, endPoint x: 251, endPoint y: 110, distance: 81.5
click at [251, 110] on ul "Collaborate with cross-functional teams to define, design, and deliver e-commer…" at bounding box center [335, 127] width 370 height 168
drag, startPoint x: 278, startPoint y: 109, endPoint x: 309, endPoint y: 112, distance: 30.8
click at [309, 112] on li "Conduct usability testing and gather user feedback to continuously improve prod…" at bounding box center [345, 119] width 349 height 31
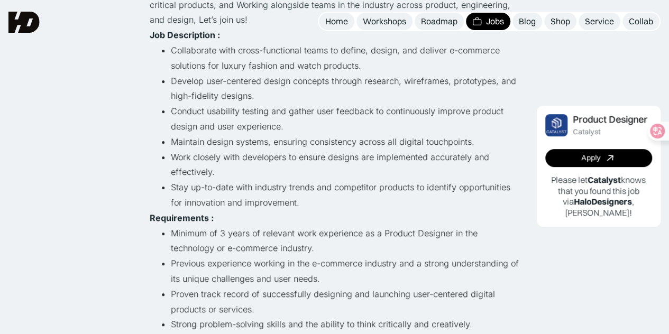
click at [259, 114] on li "Conduct usability testing and gather user feedback to continuously improve prod…" at bounding box center [345, 119] width 349 height 31
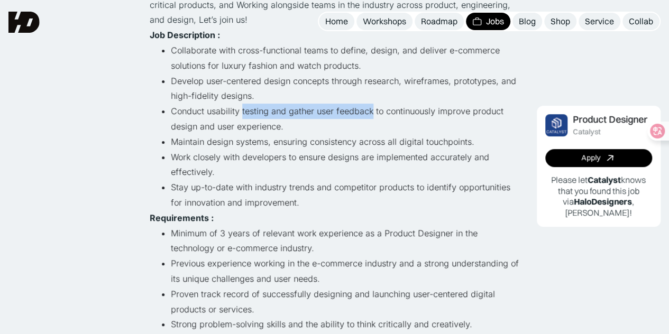
drag, startPoint x: 259, startPoint y: 114, endPoint x: 368, endPoint y: 111, distance: 109.0
click at [368, 111] on li "Conduct usability testing and gather user feedback to continuously improve prod…" at bounding box center [345, 119] width 349 height 31
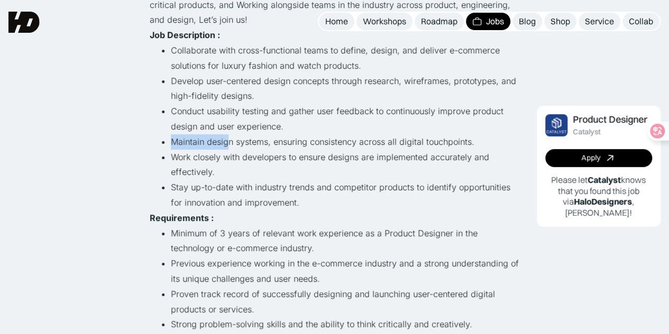
drag, startPoint x: 170, startPoint y: 139, endPoint x: 227, endPoint y: 140, distance: 57.2
click at [227, 140] on li "Maintain design systems, ensuring consistency across all digital touchpoints." at bounding box center [345, 141] width 349 height 15
drag, startPoint x: 252, startPoint y: 140, endPoint x: 288, endPoint y: 142, distance: 36.0
click at [288, 142] on li "Maintain design systems, ensuring consistency across all digital touchpoints." at bounding box center [345, 141] width 349 height 15
click at [333, 142] on li "Maintain design systems, ensuring consistency across all digital touchpoints." at bounding box center [345, 141] width 349 height 15
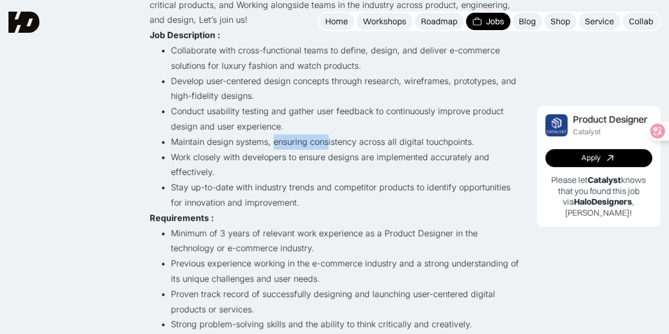
drag, startPoint x: 273, startPoint y: 141, endPoint x: 332, endPoint y: 140, distance: 58.7
click at [332, 140] on li "Maintain design systems, ensuring consistency across all digital touchpoints." at bounding box center [345, 141] width 349 height 15
drag, startPoint x: 373, startPoint y: 141, endPoint x: 417, endPoint y: 140, distance: 43.9
click at [417, 140] on li "Maintain design systems, ensuring consistency across all digital touchpoints." at bounding box center [345, 141] width 349 height 15
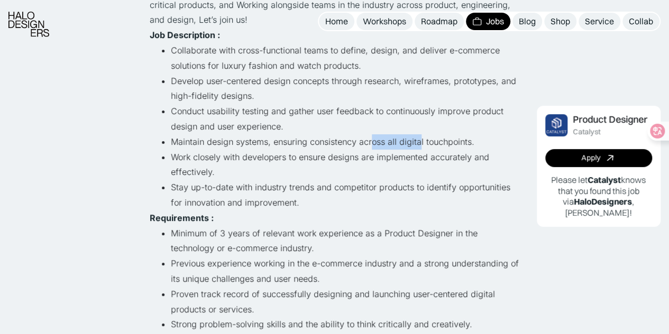
scroll to position [263, 0]
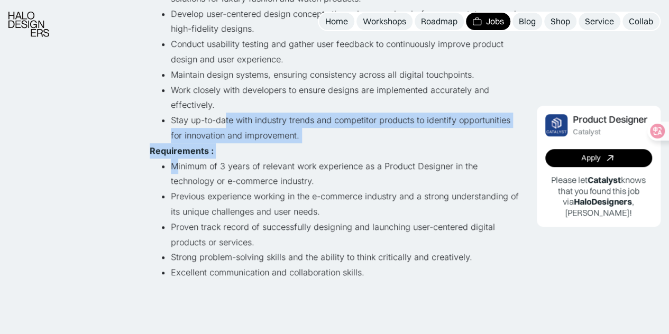
drag, startPoint x: 177, startPoint y: 165, endPoint x: 220, endPoint y: 124, distance: 59.5
click at [220, 124] on div "At Catalyst, People are the heartbeat of our company. We believe that good qual…" at bounding box center [335, 90] width 370 height 412
click at [299, 144] on p "Requirements :" at bounding box center [335, 150] width 370 height 15
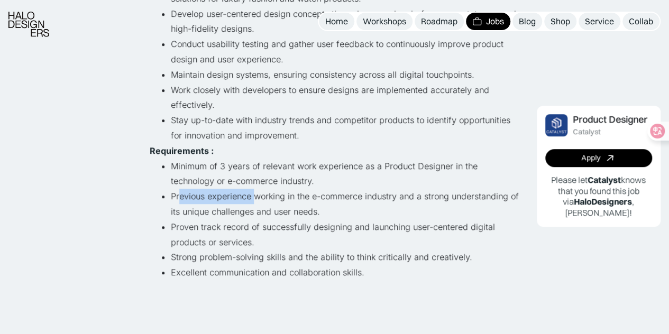
drag, startPoint x: 181, startPoint y: 203, endPoint x: 266, endPoint y: 202, distance: 84.6
click at [266, 202] on li "Previous experience working in the e-commerce industry and a strong understandi…" at bounding box center [345, 204] width 349 height 31
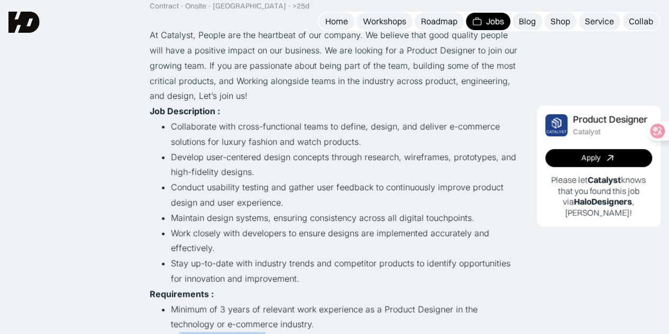
scroll to position [61, 0]
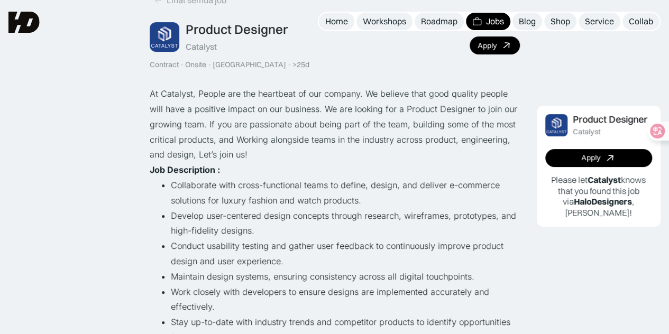
click at [261, 122] on p "At Catalyst, People are the heartbeat of our company. We believe that good qual…" at bounding box center [335, 124] width 370 height 76
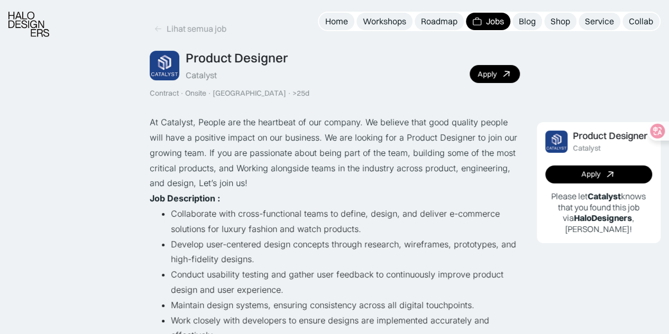
scroll to position [0, 0]
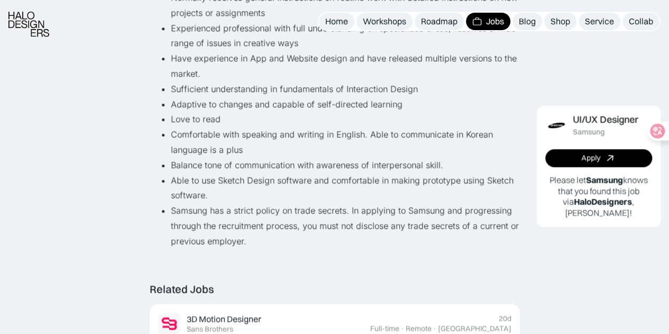
scroll to position [714, 0]
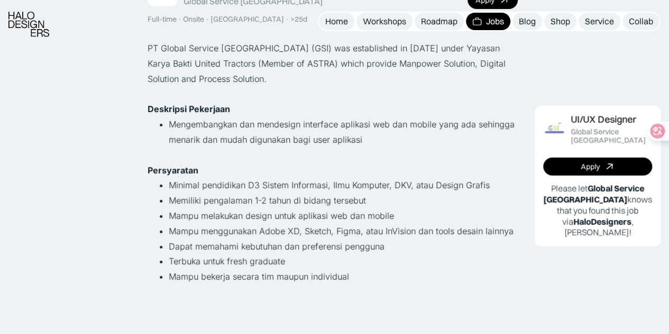
scroll to position [107, 0]
drag, startPoint x: 184, startPoint y: 126, endPoint x: 260, endPoint y: 126, distance: 76.2
click at [260, 126] on li "Mengembangkan dan mendesign interface aplikasi web dan mobile yang ada sehingga…" at bounding box center [343, 131] width 349 height 31
drag, startPoint x: 304, startPoint y: 126, endPoint x: 353, endPoint y: 122, distance: 49.4
click at [353, 122] on li "Mengembangkan dan mendesign interface aplikasi web dan mobile yang ada sehingga…" at bounding box center [343, 131] width 349 height 31
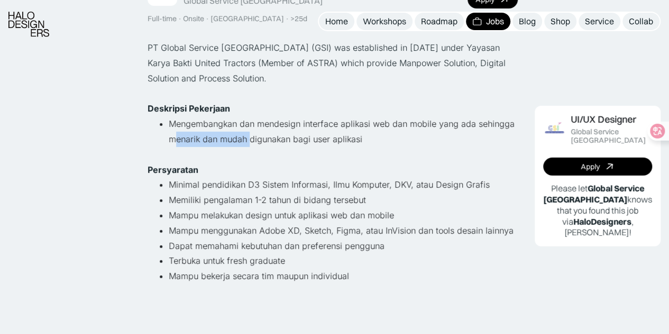
drag, startPoint x: 179, startPoint y: 136, endPoint x: 253, endPoint y: 141, distance: 74.2
click at [253, 141] on li "Mengembangkan dan mendesign interface aplikasi web dan mobile yang ada sehingga…" at bounding box center [343, 131] width 349 height 31
click at [270, 142] on li "Mengembangkan dan mendesign interface aplikasi web dan mobile yang ada sehingga…" at bounding box center [343, 131] width 349 height 31
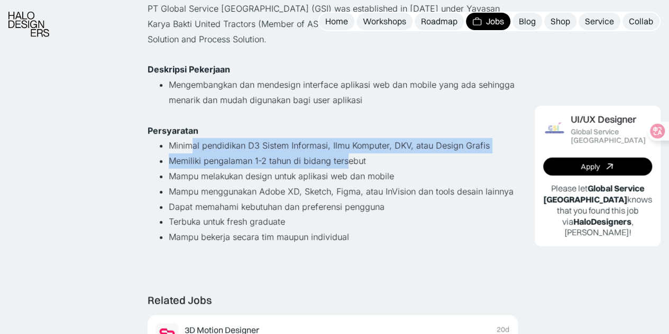
drag, startPoint x: 194, startPoint y: 147, endPoint x: 348, endPoint y: 154, distance: 154.6
click at [348, 154] on ul "Minimal pendidikan D3 Sistem Informasi, Ilmu Komputer, DKV, atau Design Grafis …" at bounding box center [333, 191] width 370 height 107
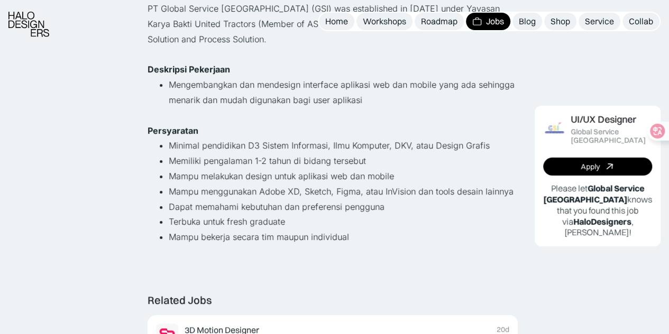
click at [332, 177] on li "Mampu melakukan design untuk aplikasi web dan mobile" at bounding box center [343, 176] width 349 height 15
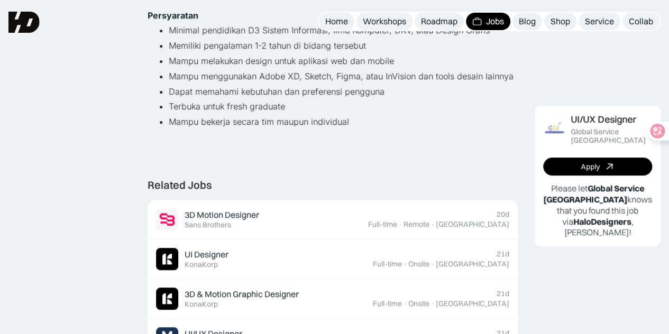
scroll to position [0, 0]
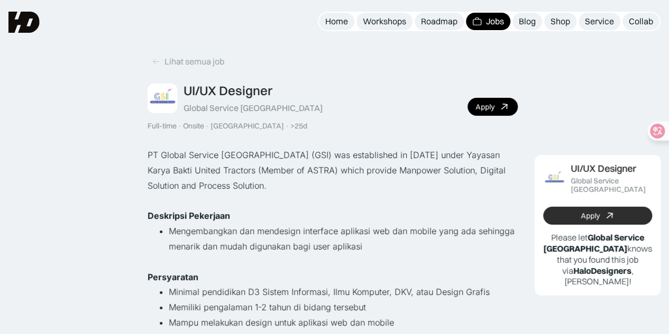
click at [608, 213] on icon at bounding box center [609, 215] width 15 height 15
